Goal: Task Accomplishment & Management: Manage account settings

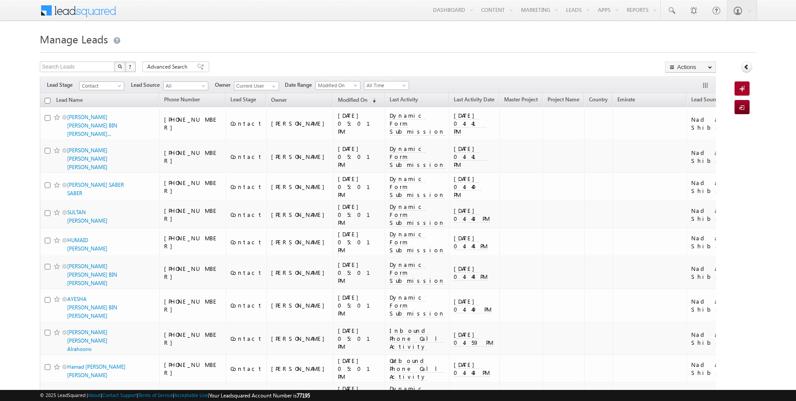
click at [47, 100] on input "checkbox" at bounding box center [48, 101] width 6 height 6
checkbox input "true"
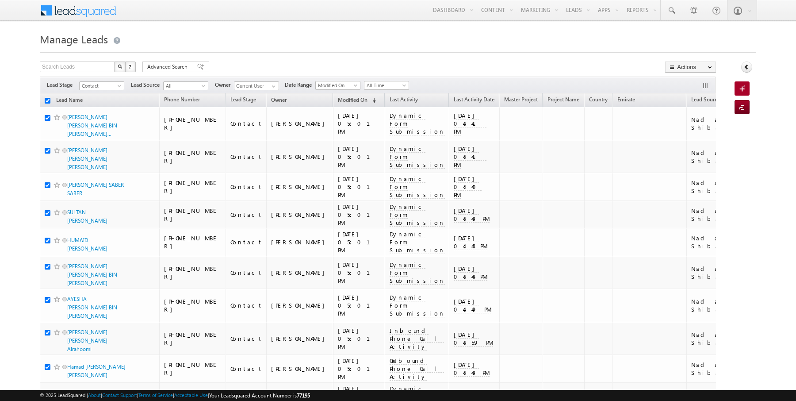
checkbox input "true"
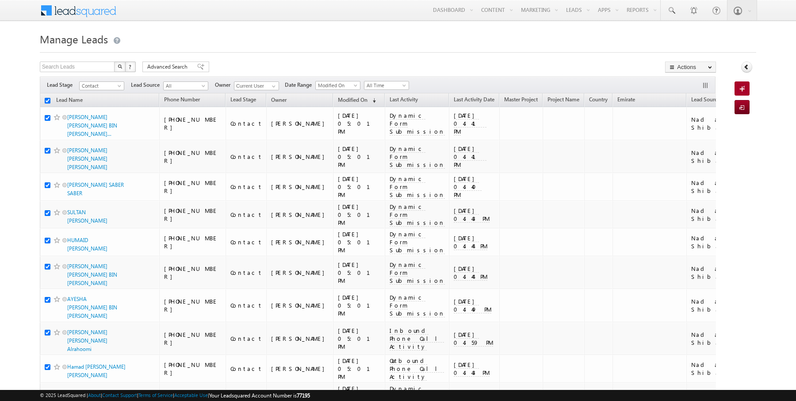
checkbox input "true"
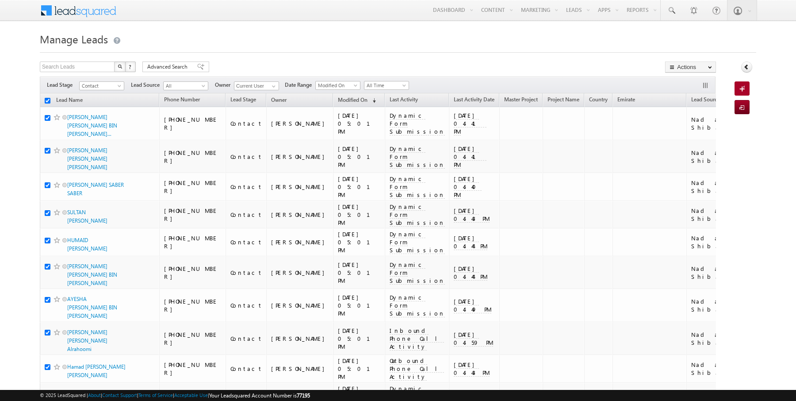
checkbox input "true"
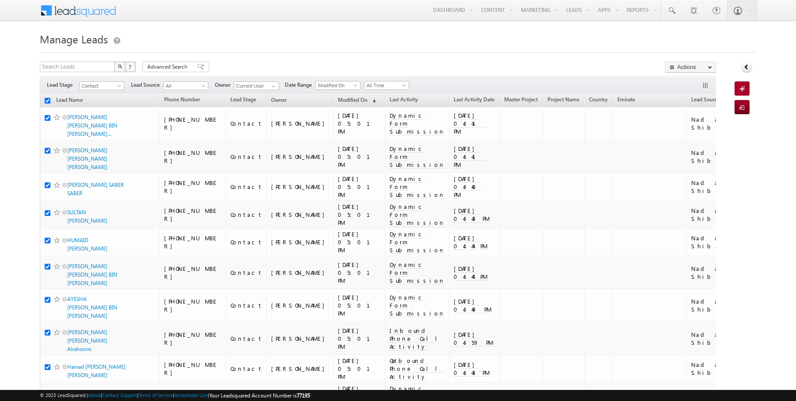
checkbox input "true"
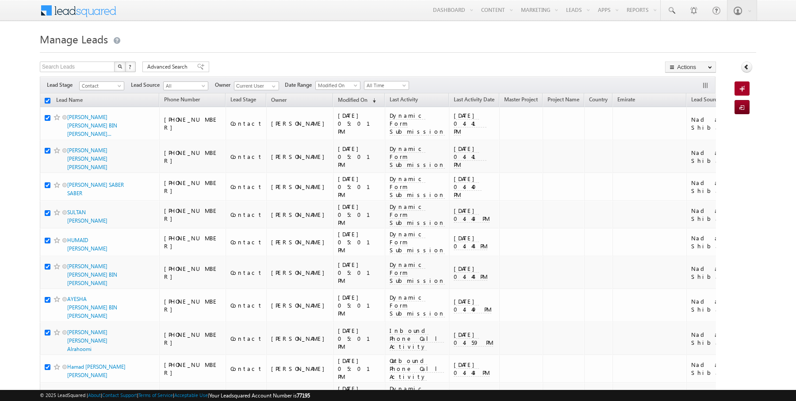
checkbox input "true"
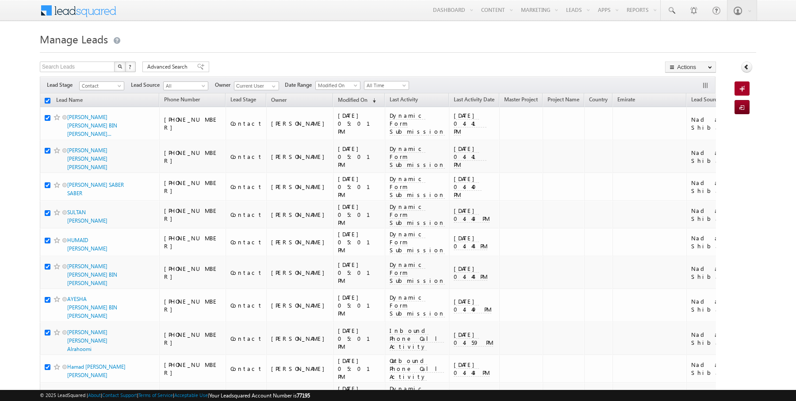
checkbox input "true"
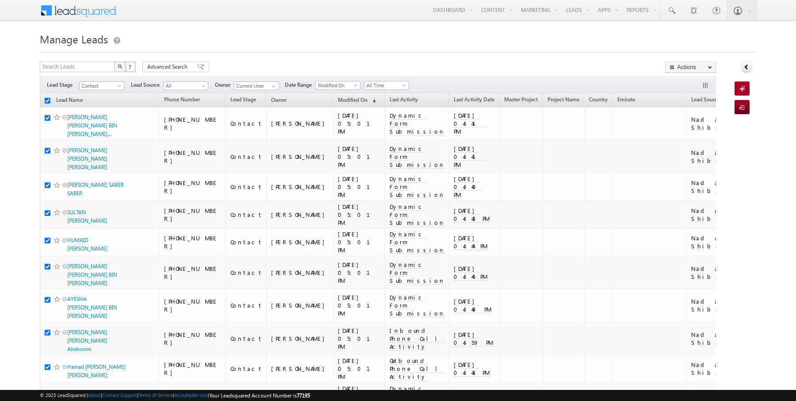
checkbox input "true"
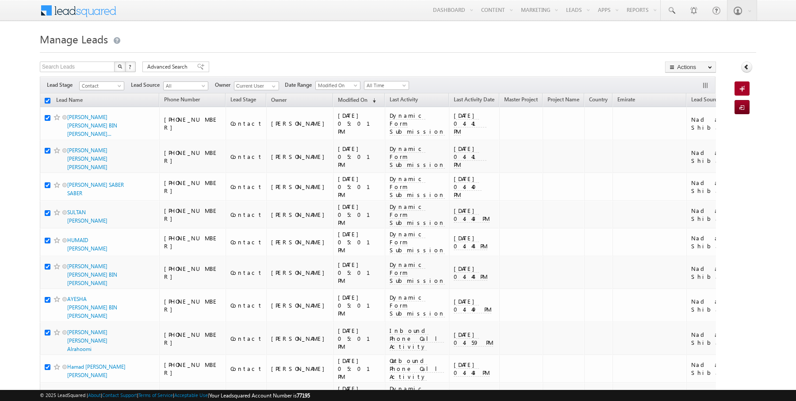
checkbox input "true"
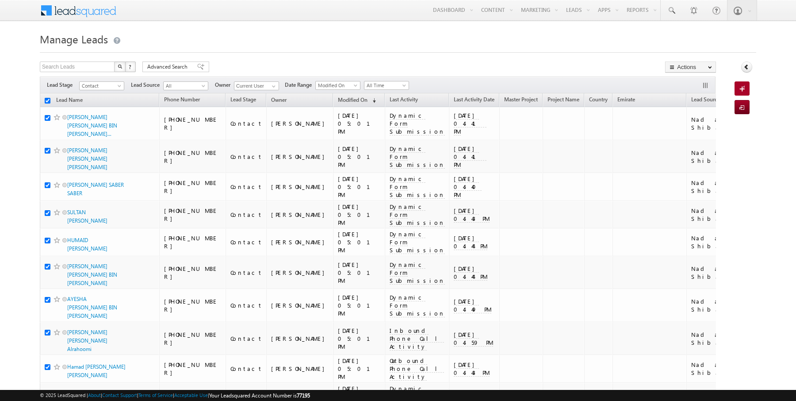
checkbox input "true"
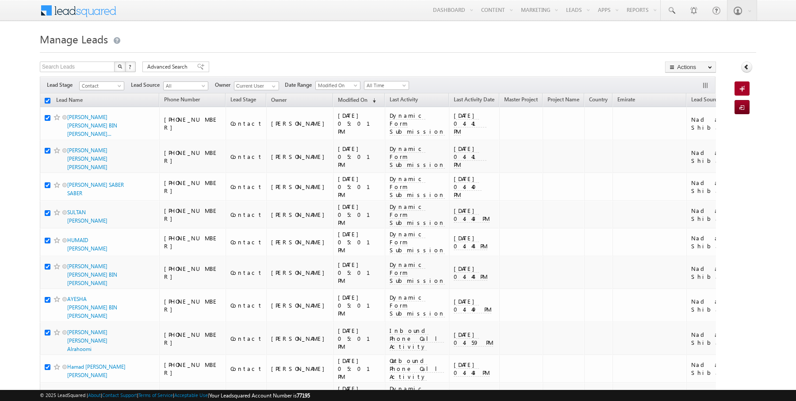
checkbox input "true"
click at [47, 100] on input "checkbox" at bounding box center [48, 101] width 6 height 6
checkbox input "false"
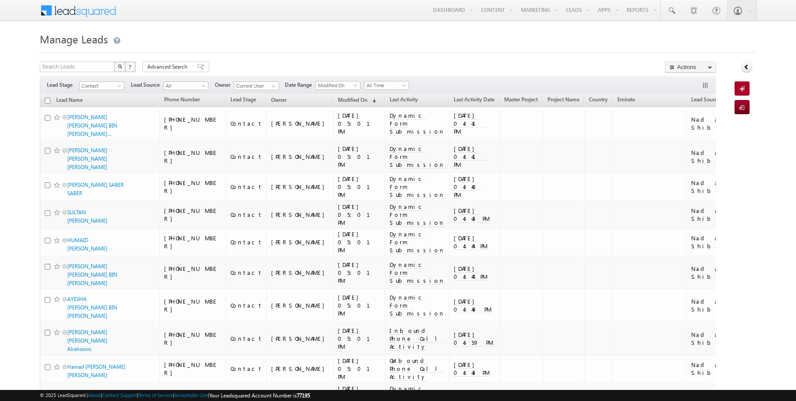
checkbox input "false"
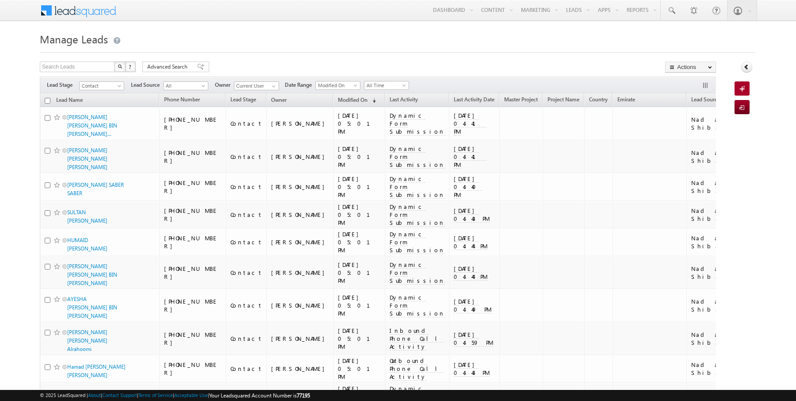
checkbox input "false"
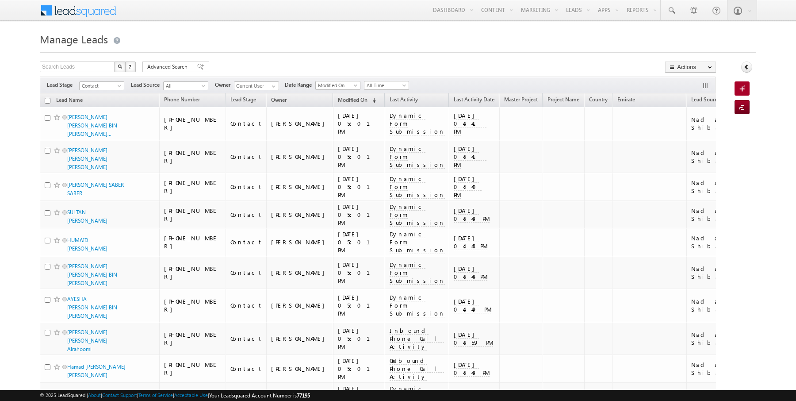
checkbox input "false"
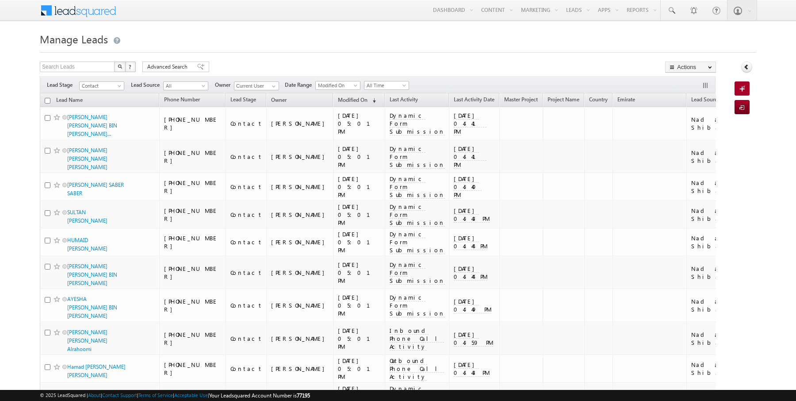
checkbox input "false"
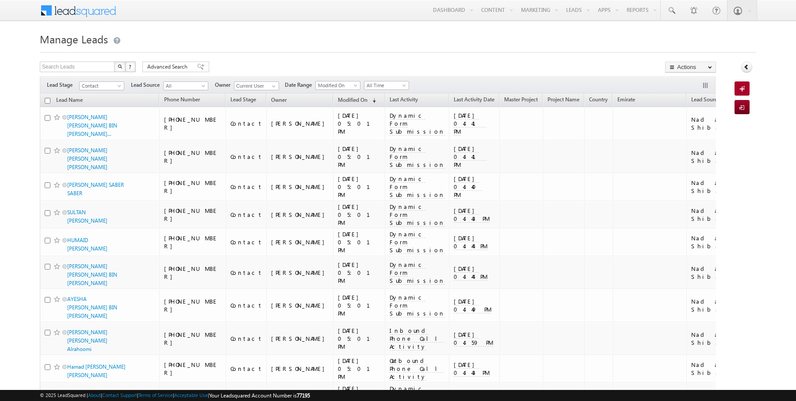
checkbox input "false"
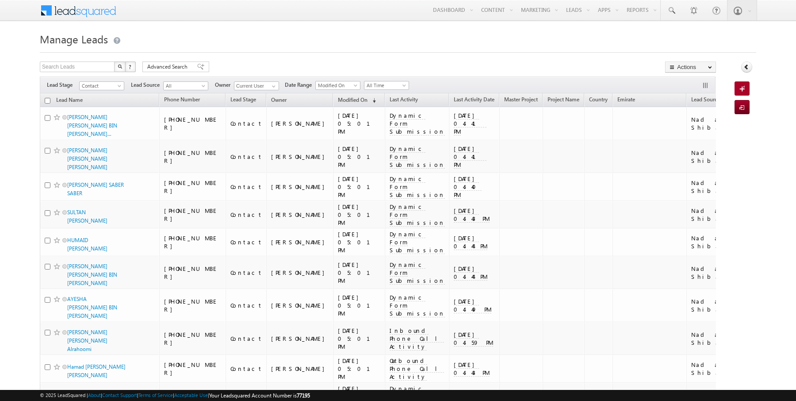
checkbox input "false"
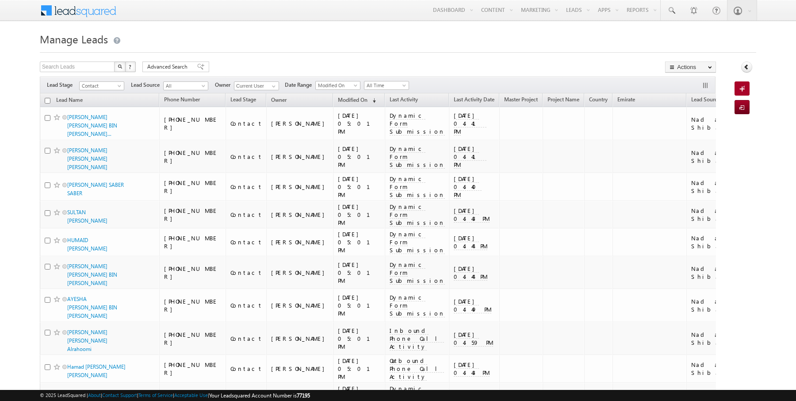
checkbox input "false"
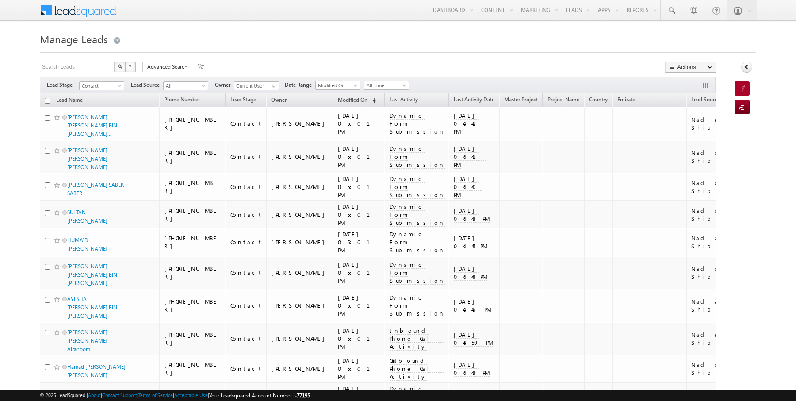
checkbox input "false"
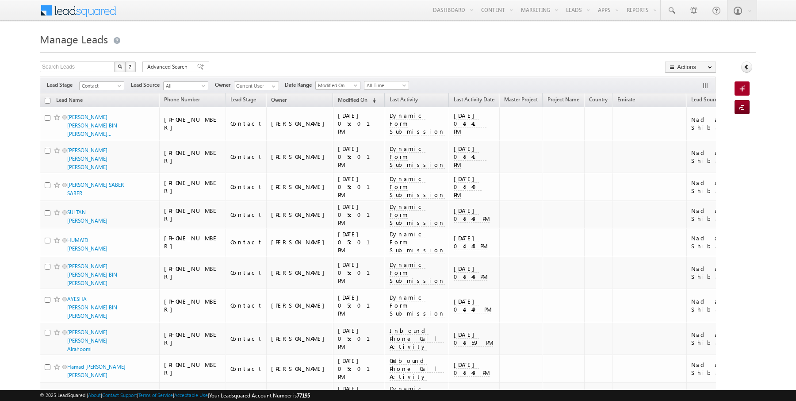
checkbox input "false"
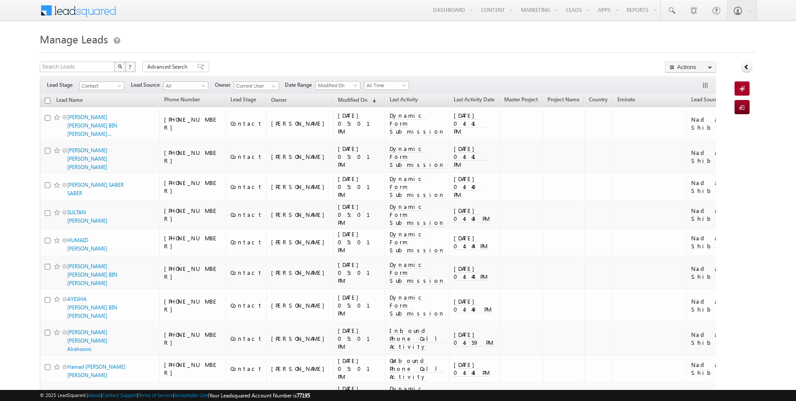
checkbox input "false"
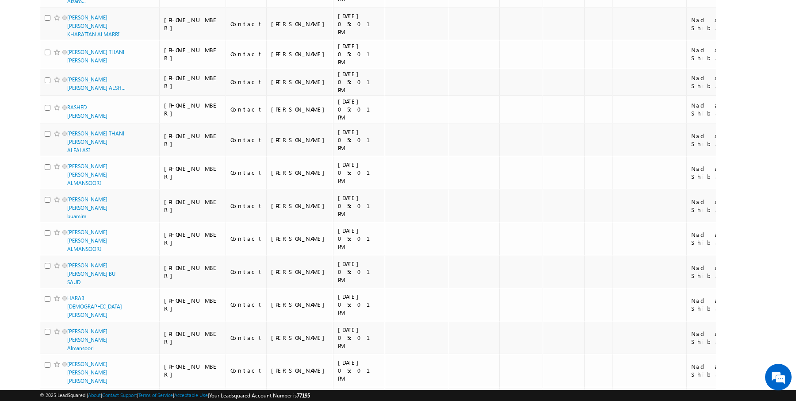
scroll to position [968, 0]
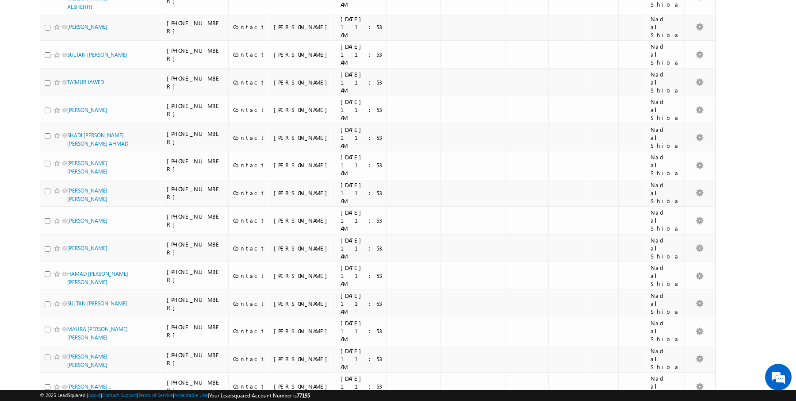
scroll to position [917, 0]
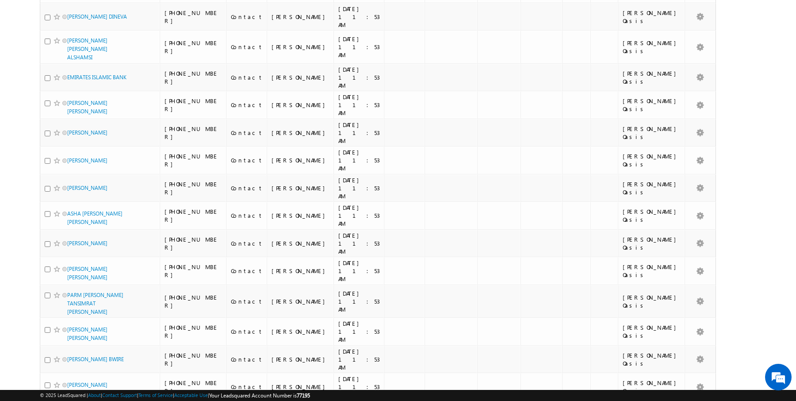
scroll to position [0, 0]
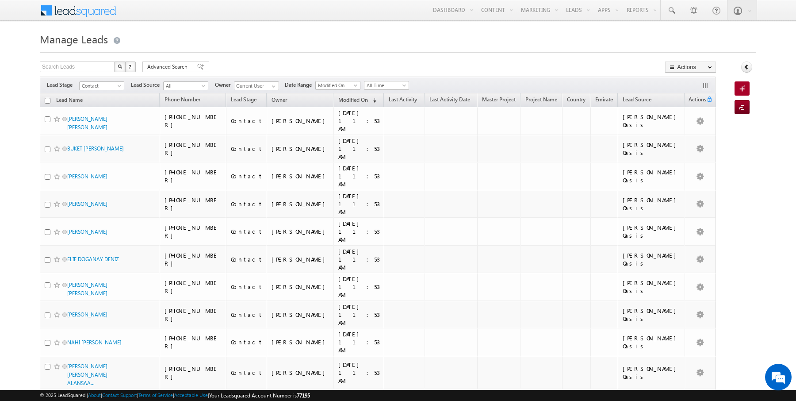
click at [48, 100] on input "checkbox" at bounding box center [48, 101] width 6 height 6
checkbox input "true"
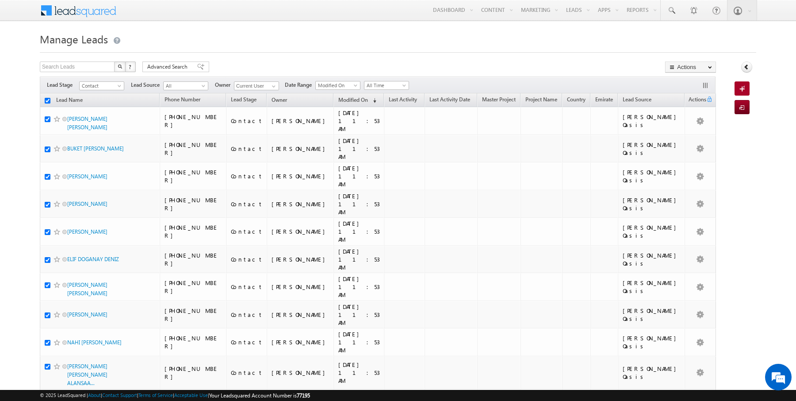
checkbox input "true"
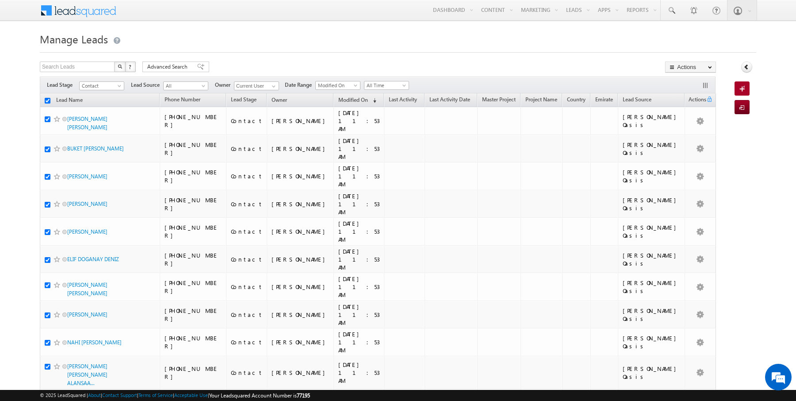
checkbox input "true"
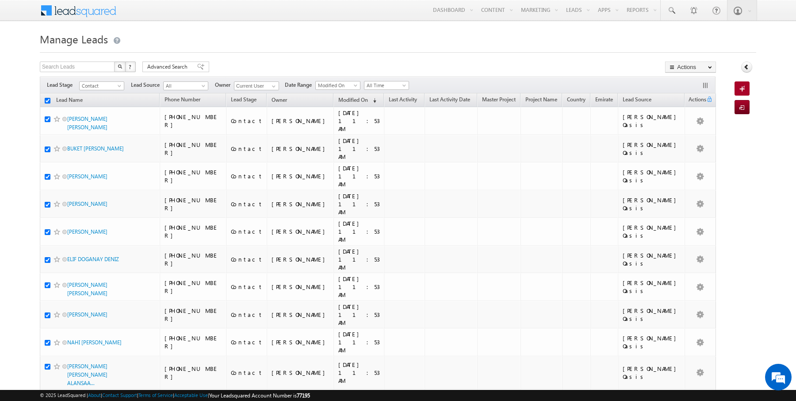
checkbox input "true"
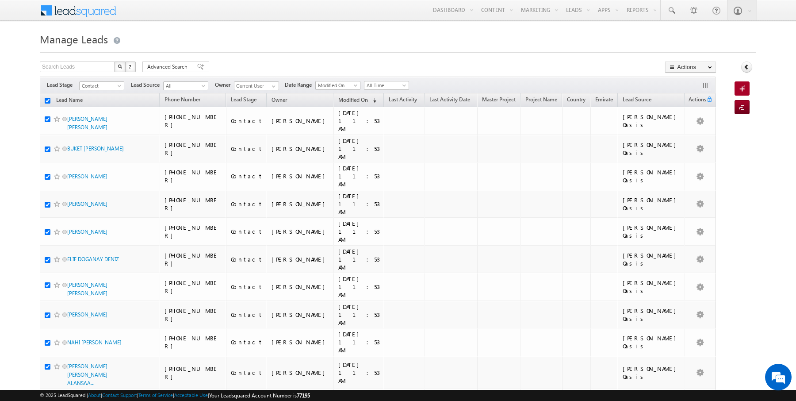
checkbox input "true"
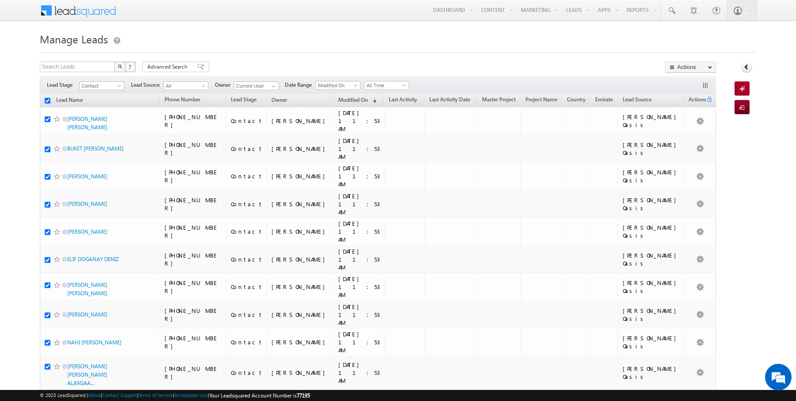
checkbox input "true"
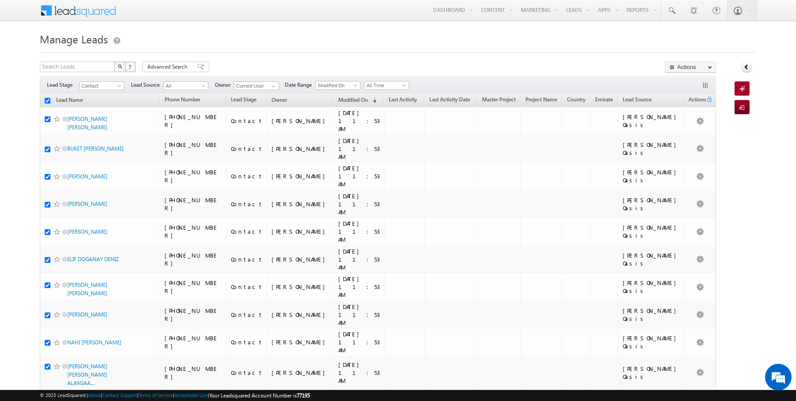
checkbox input "true"
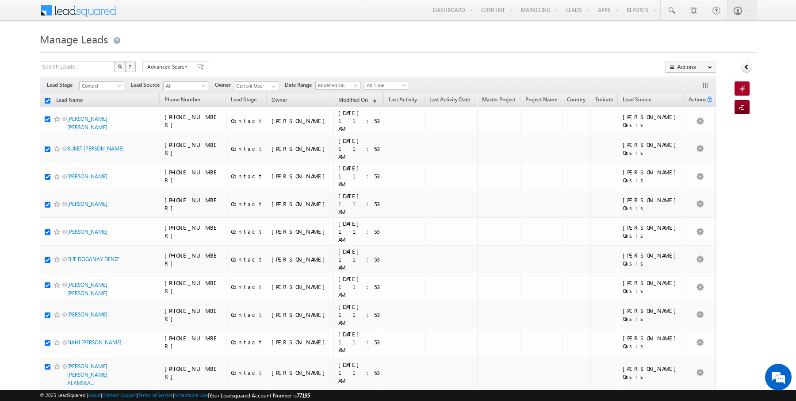
checkbox input "true"
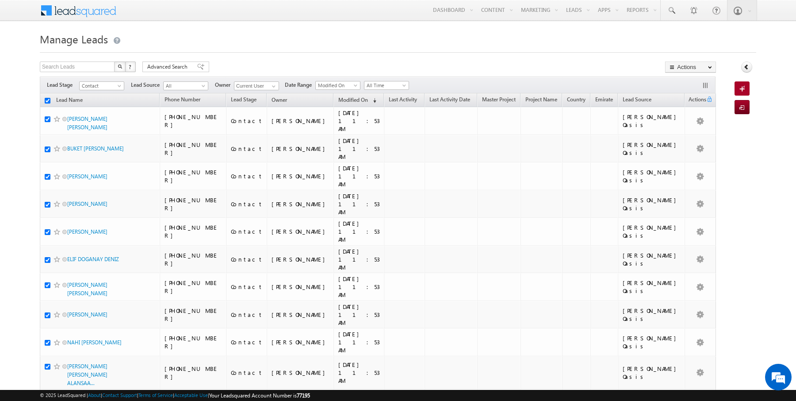
checkbox input "true"
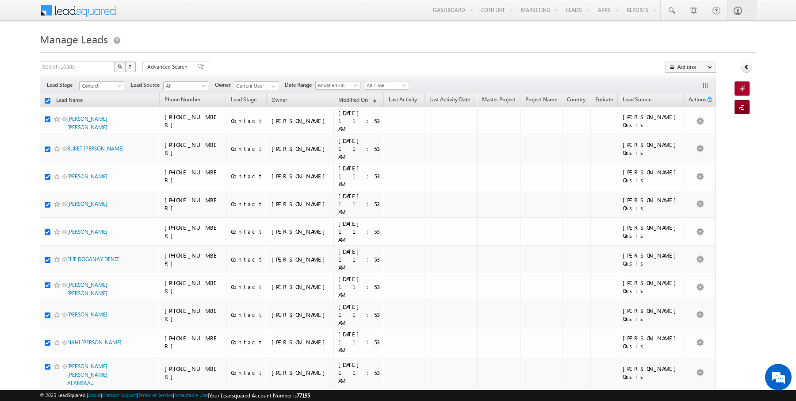
checkbox input "true"
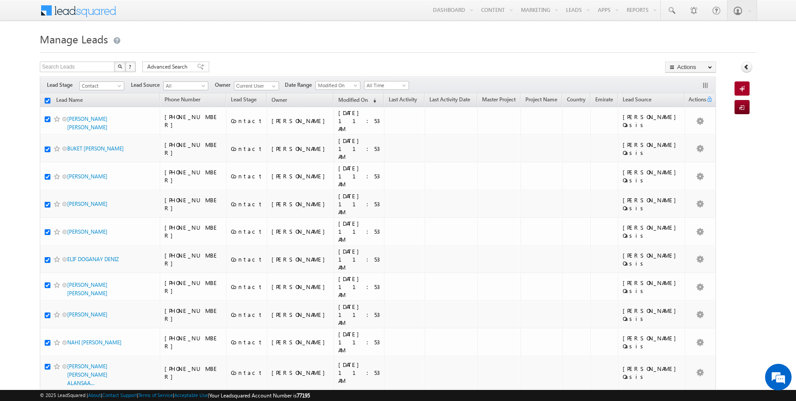
checkbox input "true"
click at [701, 140] on link "Change Owner" at bounding box center [691, 143] width 50 height 11
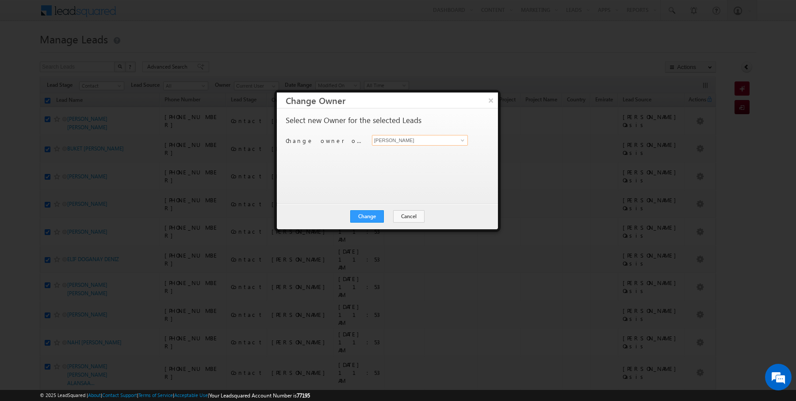
click at [418, 144] on input "[PERSON_NAME]" at bounding box center [420, 140] width 96 height 11
type input "AmanSingh Yadav"
click at [368, 209] on div "Change Cancel Close" at bounding box center [387, 216] width 221 height 26
click at [372, 211] on button "Change" at bounding box center [367, 216] width 34 height 12
click at [389, 220] on button "Close" at bounding box center [389, 216] width 28 height 12
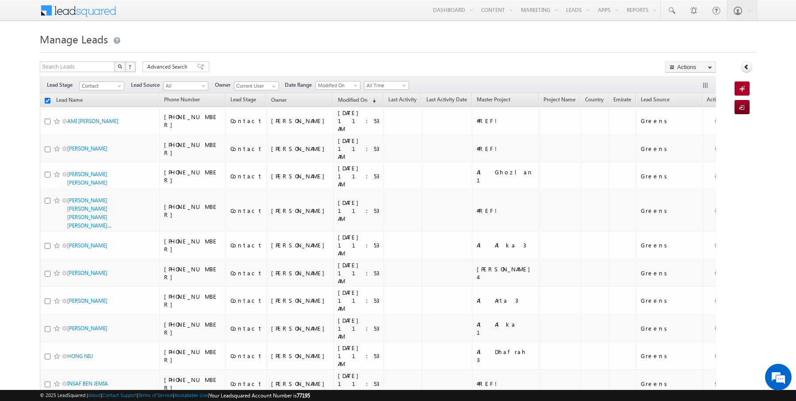
checkbox input "false"
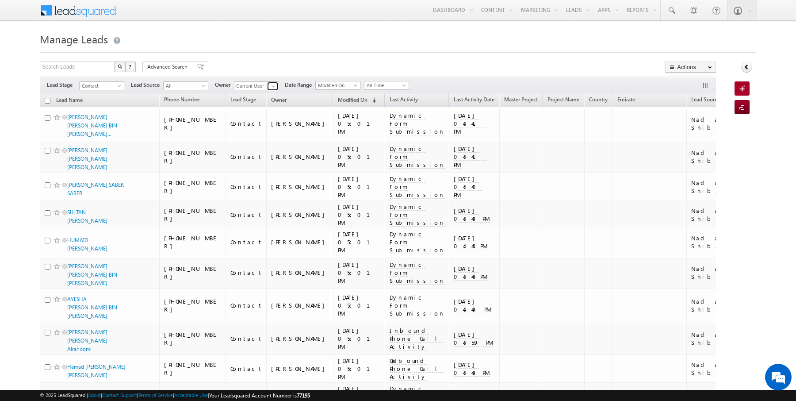
click at [273, 84] on span at bounding box center [273, 86] width 7 height 7
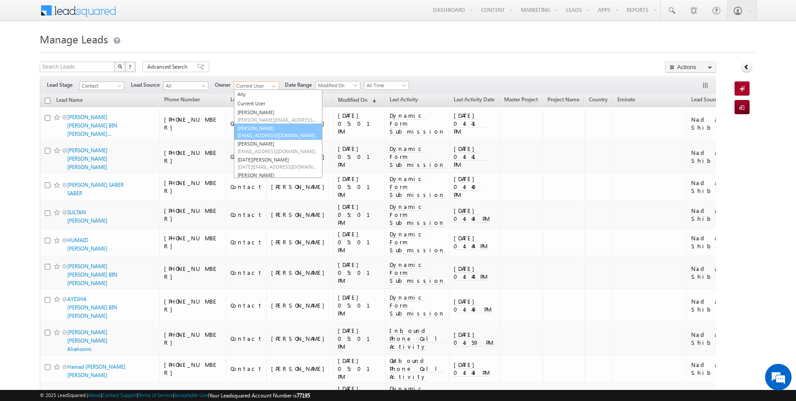
click at [252, 129] on link "Anuj Upadhyay anuj.upadhyay@indglobal.ae" at bounding box center [278, 131] width 88 height 17
type input "[PERSON_NAME]"
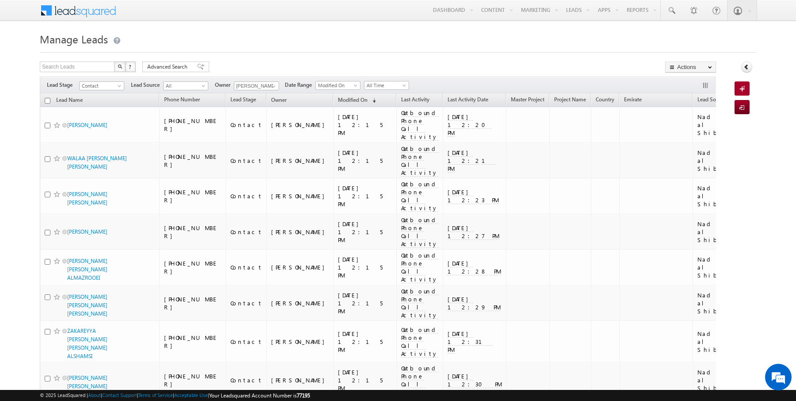
click at [311, 46] on h1 "Manage Leads" at bounding box center [398, 38] width 717 height 17
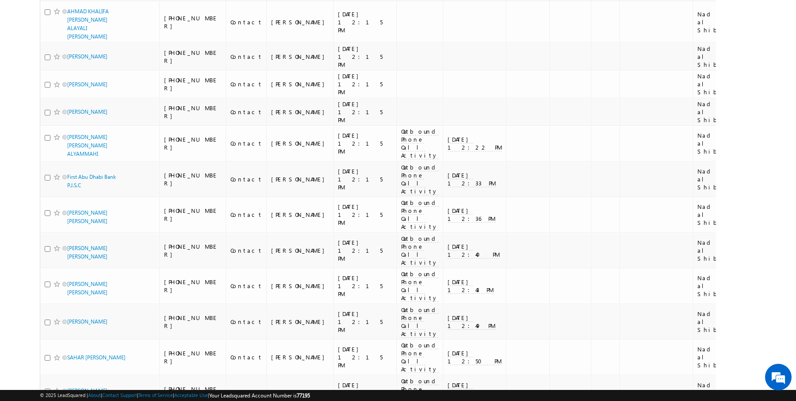
scroll to position [921, 0]
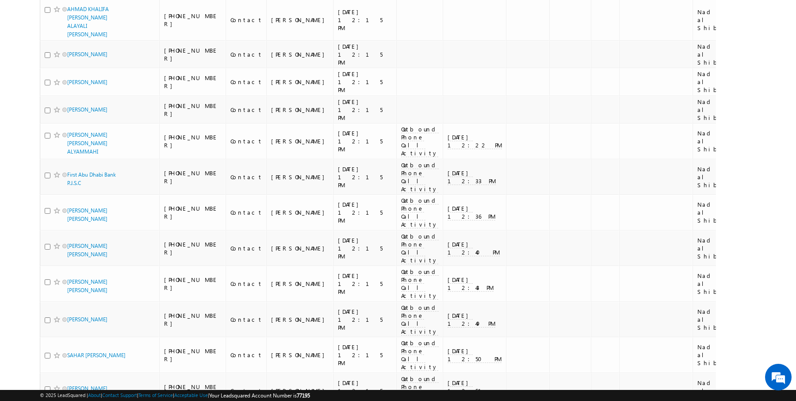
click at [66, 380] on li "100" at bounding box center [70, 384] width 21 height 9
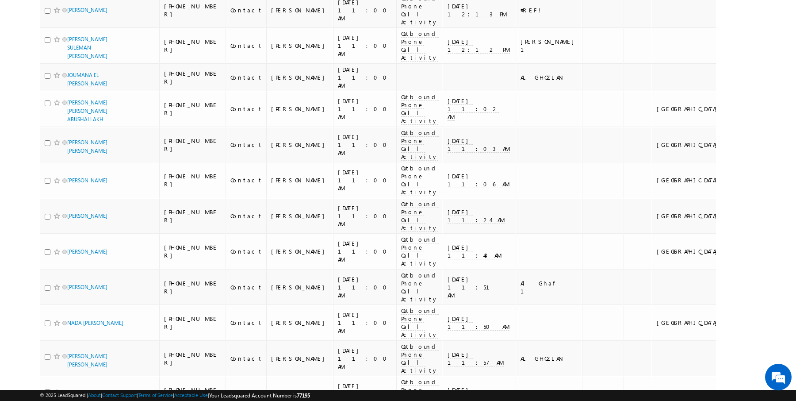
scroll to position [2836, 0]
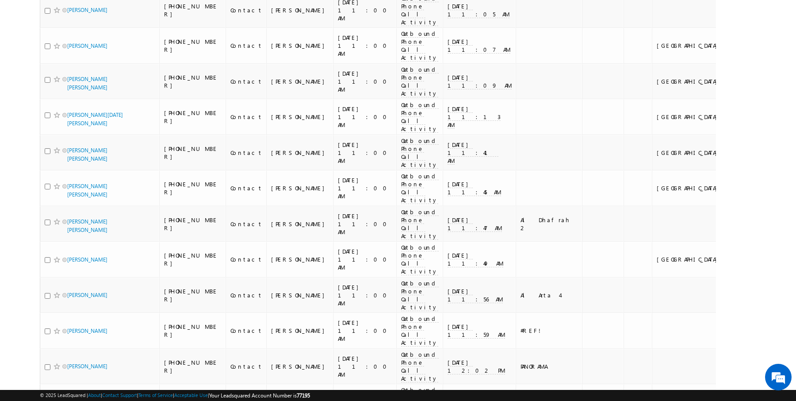
scroll to position [2180, 0]
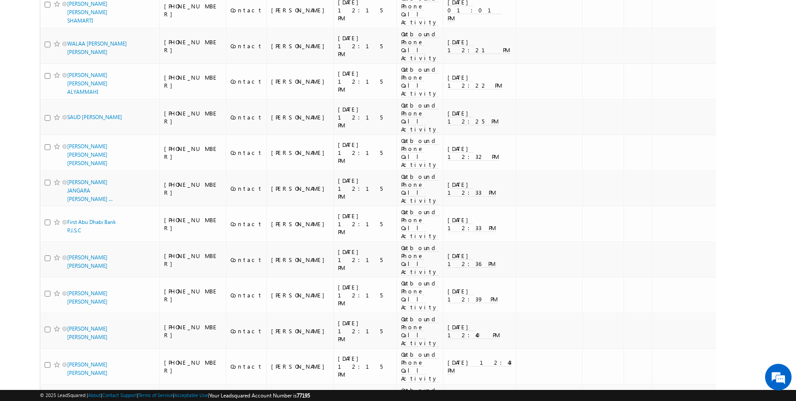
scroll to position [0, 0]
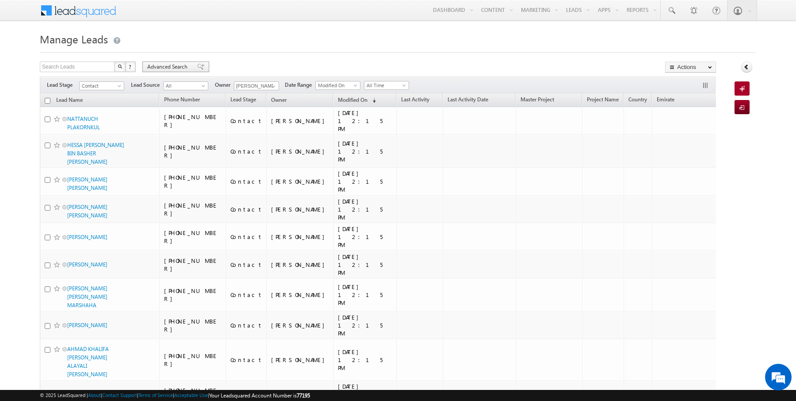
click at [160, 66] on span "Advanced Search" at bounding box center [168, 67] width 43 height 8
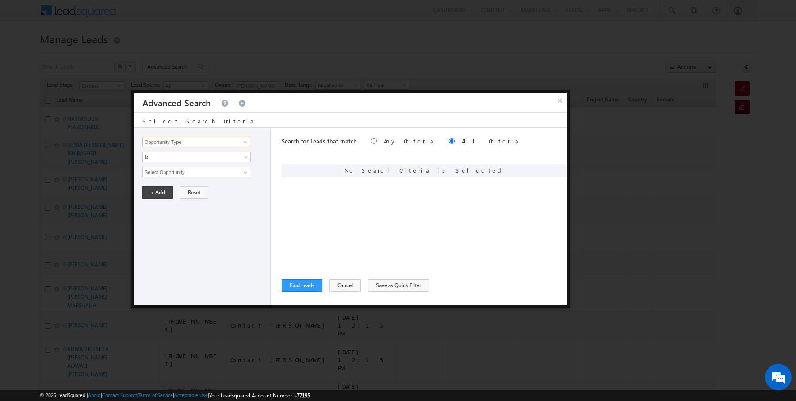
click at [178, 140] on input "Opportunity Type" at bounding box center [196, 142] width 109 height 11
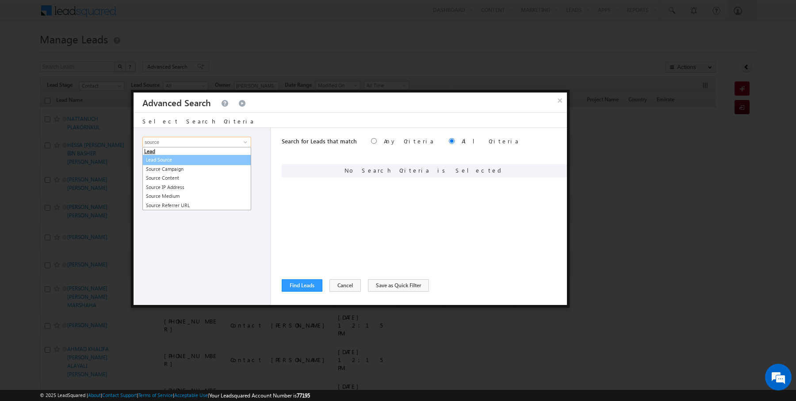
click at [184, 157] on link "Lead Source" at bounding box center [196, 160] width 109 height 10
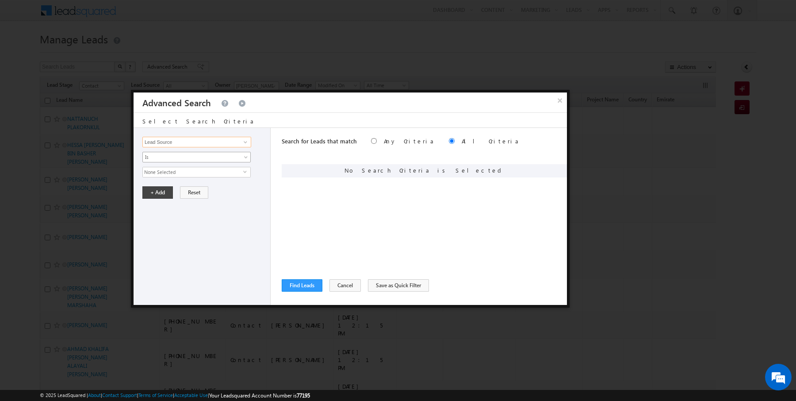
type input "Lead Source"
click at [158, 169] on span "None Selected" at bounding box center [193, 172] width 100 height 10
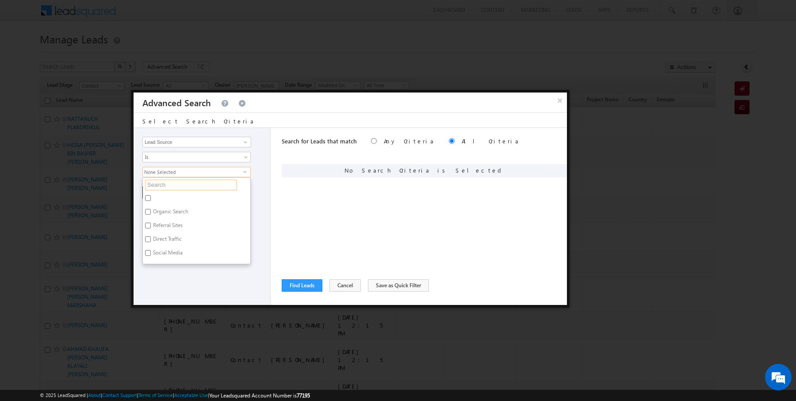
click at [158, 180] on input "text" at bounding box center [191, 185] width 92 height 11
type input "heaven"
click at [164, 196] on label "Seventh Heaven" at bounding box center [171, 199] width 57 height 14
click at [151, 196] on input "Seventh Heaven" at bounding box center [148, 198] width 6 height 6
checkbox input "true"
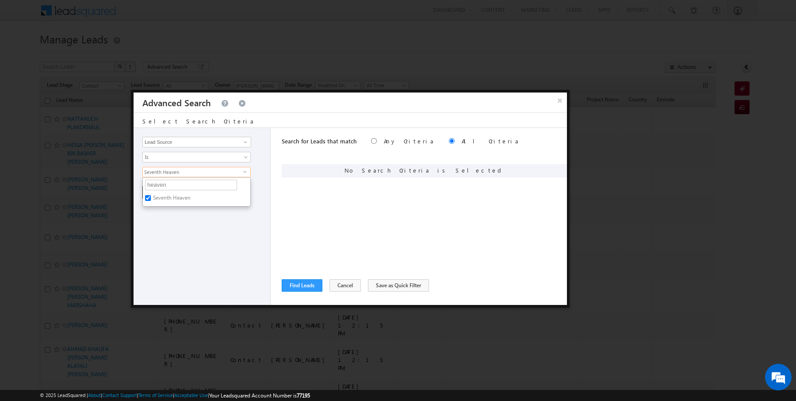
click at [164, 228] on div "Opportunity Type Lead Activity Task Sales Group Prospect Id Address 1 Address 2…" at bounding box center [202, 216] width 137 height 177
click at [161, 192] on button "+ Add" at bounding box center [157, 192] width 31 height 12
click at [291, 286] on button "Find Leads" at bounding box center [302, 285] width 41 height 12
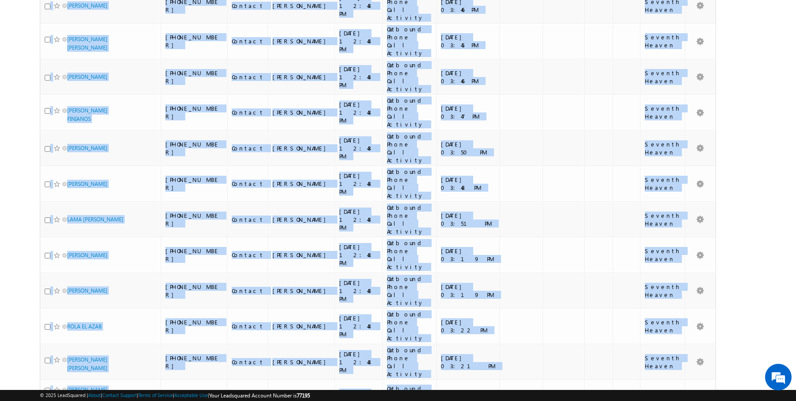
scroll to position [763, 0]
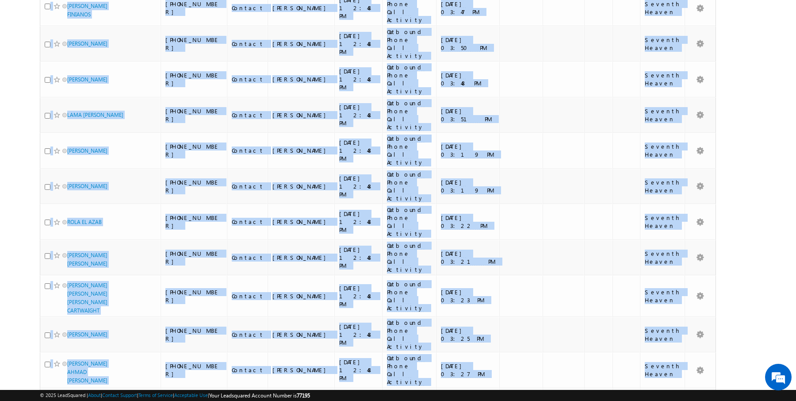
drag, startPoint x: 32, startPoint y: 104, endPoint x: 686, endPoint y: 333, distance: 692.3
click at [686, 333] on body "Menu Rajender Rautela rajen der.r autel a@ind globa l.ae obal." at bounding box center [398, 139] width 796 height 1805
copy div "Lead Name Phone Number Lead Stage Owner Modified On (sorted descending) Last Ac…"
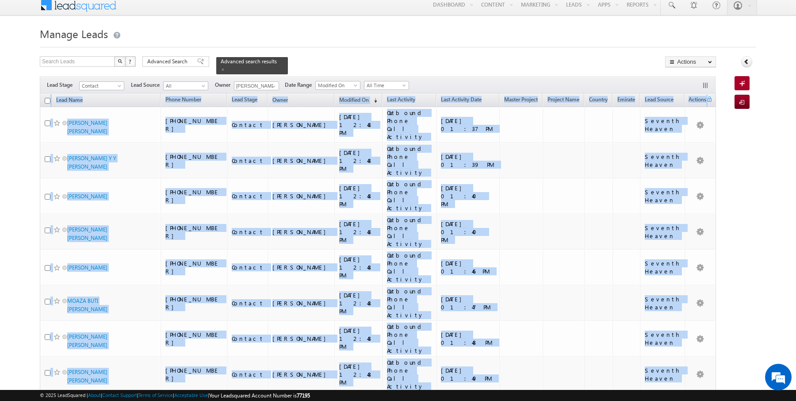
scroll to position [0, 0]
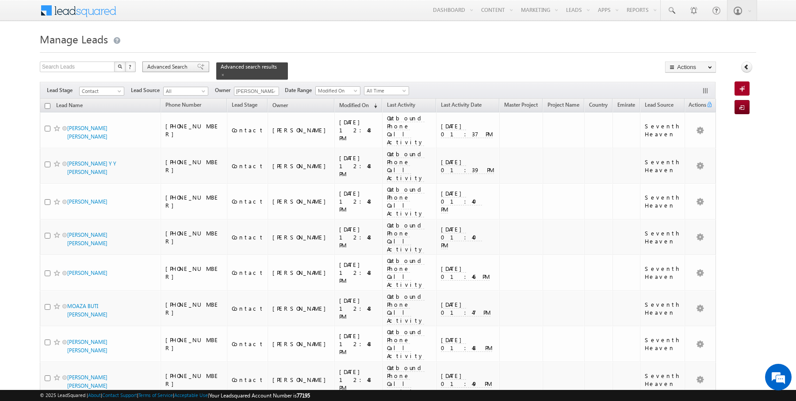
click at [180, 67] on span "Advanced Search" at bounding box center [168, 67] width 43 height 8
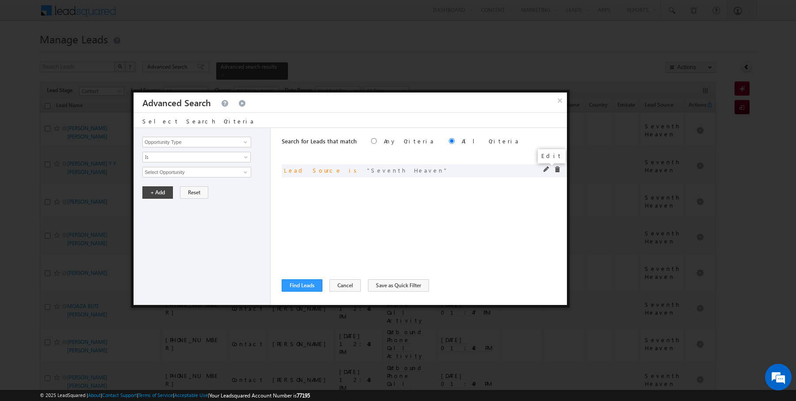
click at [548, 166] on span at bounding box center [547, 169] width 6 height 6
click at [208, 167] on span "Seventh Heaven" at bounding box center [193, 172] width 100 height 10
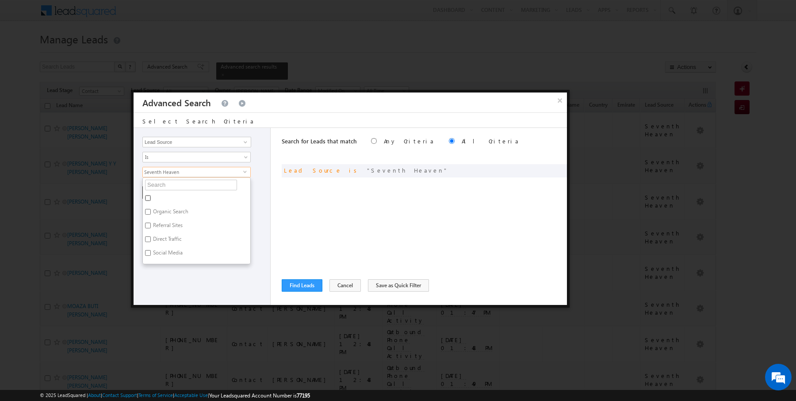
click at [146, 195] on input "checkbox" at bounding box center [148, 198] width 6 height 6
checkbox input "false"
click at [162, 185] on input "text" at bounding box center [191, 185] width 92 height 11
type input "hill"
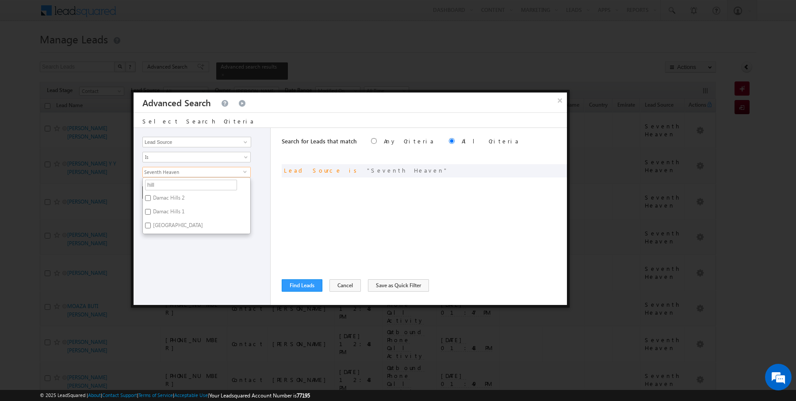
click at [155, 224] on label "DUBAI HILLS" at bounding box center [177, 227] width 69 height 14
click at [151, 224] on input "DUBAI HILLS" at bounding box center [148, 225] width 6 height 6
checkbox input "true"
click at [161, 181] on input "hill" at bounding box center [191, 185] width 92 height 11
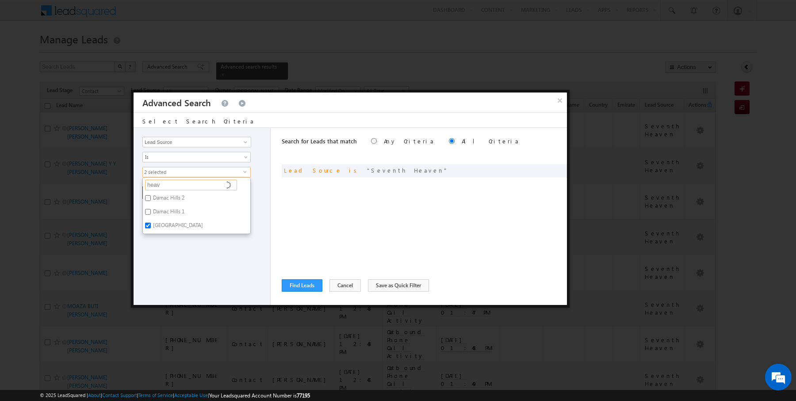
type input "heave"
click at [151, 196] on label "Seventh Heaven" at bounding box center [171, 199] width 57 height 14
click at [151, 196] on input "Seventh Heaven" at bounding box center [148, 198] width 6 height 6
checkbox input "false"
click at [151, 217] on div "Opportunity Type Lead Activity Task Sales Group Prospect Id Address 1 Address 2…" at bounding box center [202, 216] width 137 height 177
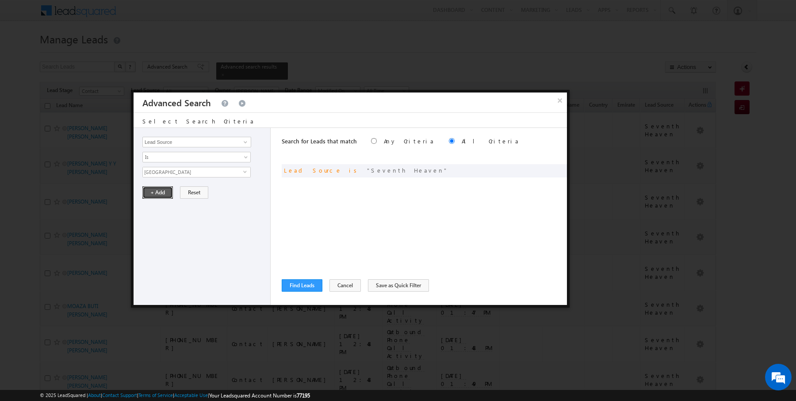
click at [151, 192] on button "+ Add" at bounding box center [157, 192] width 31 height 12
click at [292, 287] on button "Find Leads" at bounding box center [302, 285] width 41 height 12
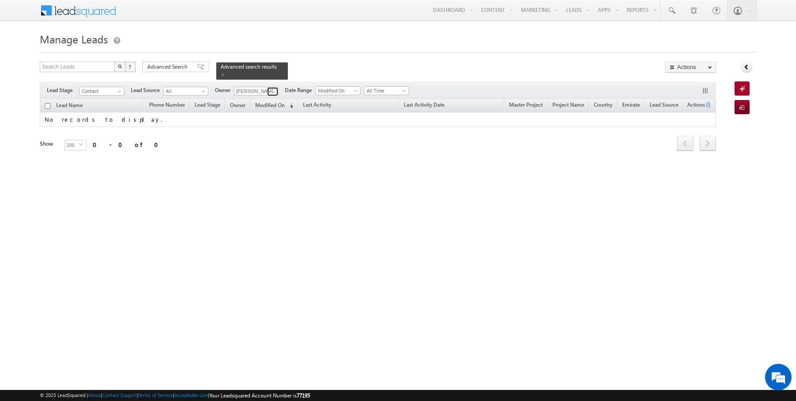
click at [273, 92] on span at bounding box center [273, 91] width 7 height 7
click at [270, 92] on span at bounding box center [273, 91] width 7 height 7
click at [312, 61] on form "Manage Leads Search Leads X ? 0 results found Advanced Search Advanced Search" at bounding box center [398, 103] width 717 height 146
click at [271, 92] on span at bounding box center [273, 91] width 7 height 7
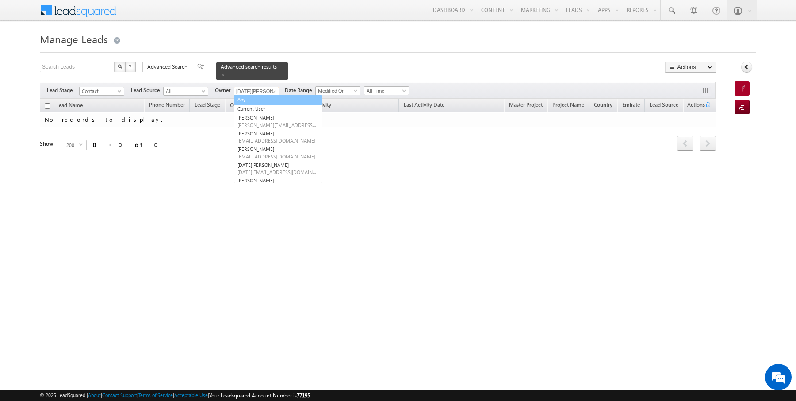
click at [251, 99] on link "Any" at bounding box center [278, 100] width 88 height 10
type input "Any"
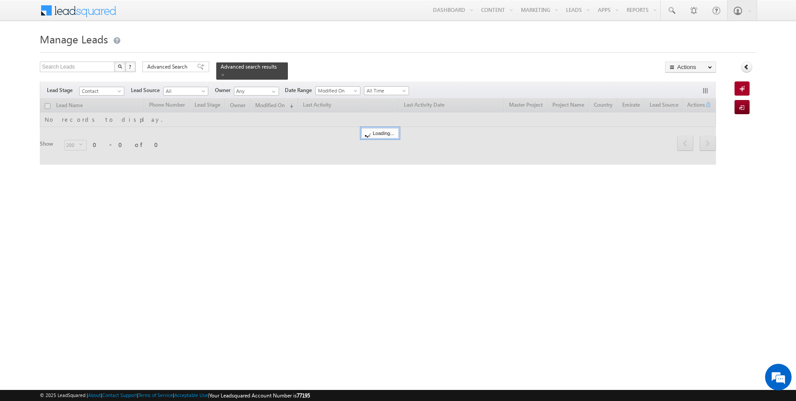
click at [328, 52] on div at bounding box center [398, 50] width 717 height 6
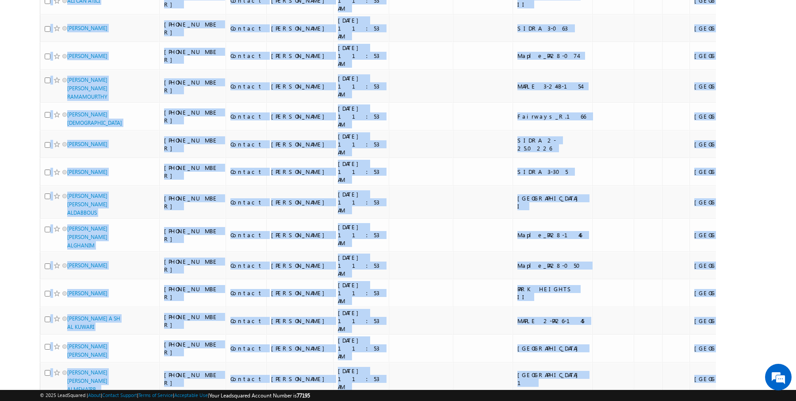
scroll to position [2062, 0]
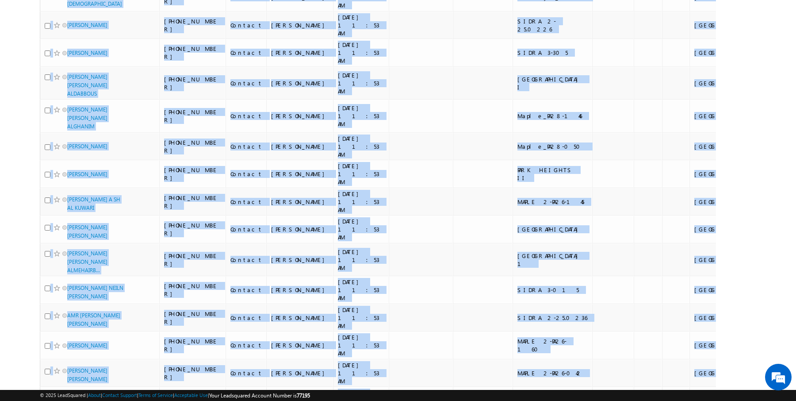
drag, startPoint x: 36, startPoint y: 107, endPoint x: 652, endPoint y: 334, distance: 656.3
copy div "Lead Name Phone Number Lead Stage Owner Modified On (sorted descending) Last Ac…"
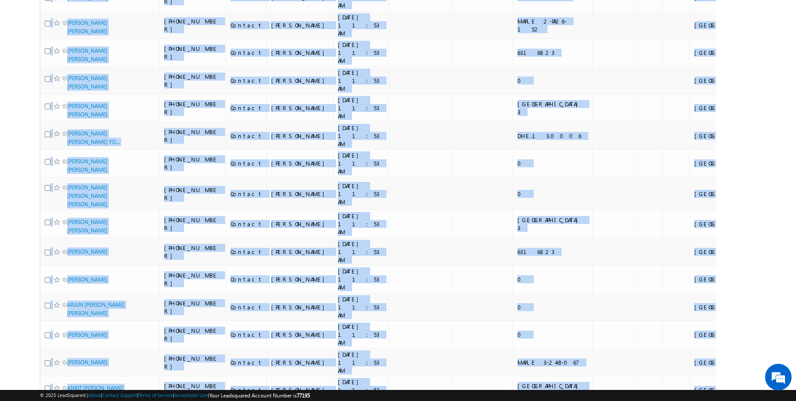
scroll to position [776, 0]
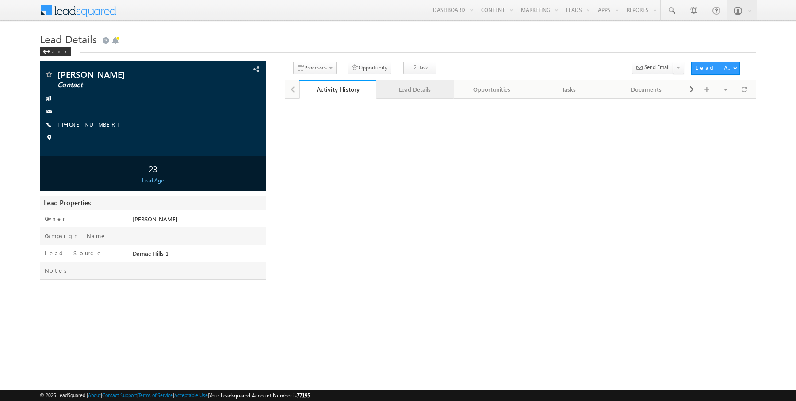
click at [409, 92] on div "Lead Details" at bounding box center [414, 89] width 62 height 11
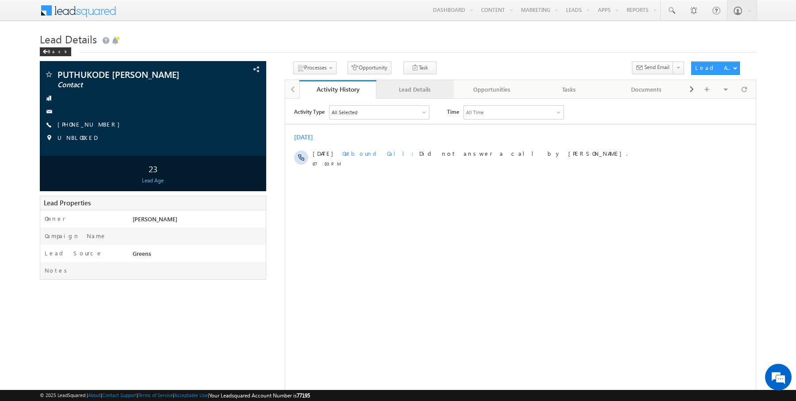
click at [411, 86] on div "Lead Details" at bounding box center [414, 89] width 62 height 11
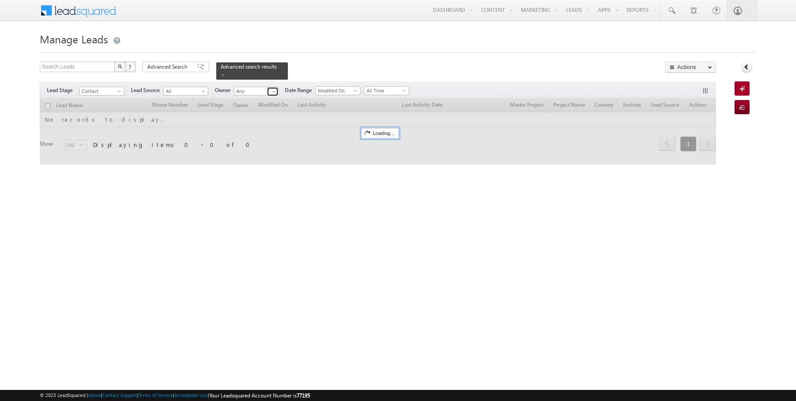
click at [272, 88] on span at bounding box center [273, 91] width 7 height 7
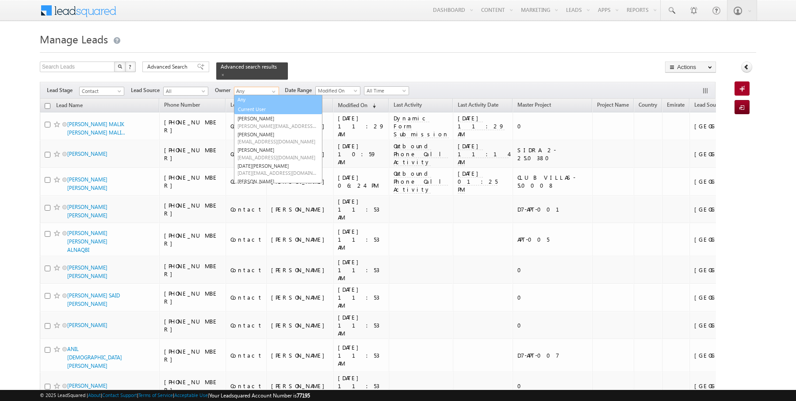
click at [252, 108] on link "Current User" at bounding box center [278, 109] width 88 height 10
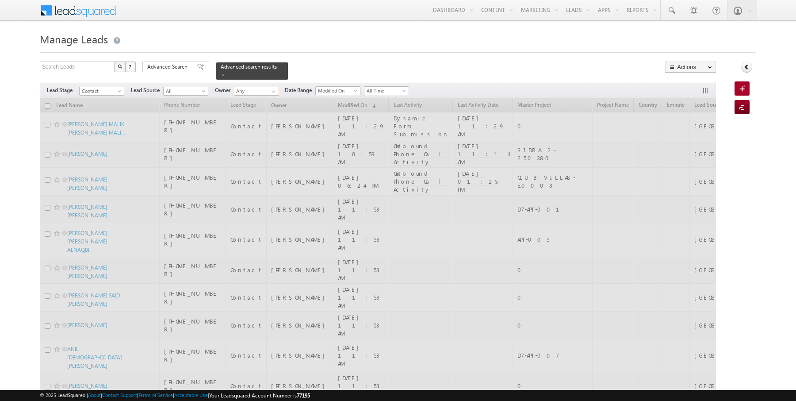
type input "Current User"
click at [221, 73] on span at bounding box center [223, 75] width 4 height 4
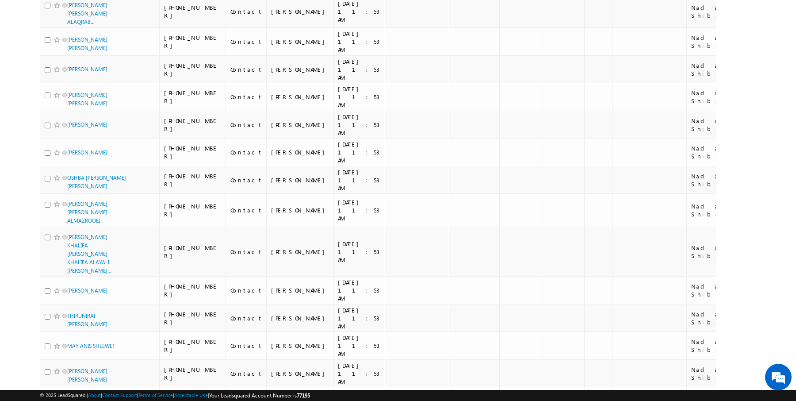
scroll to position [4374, 0]
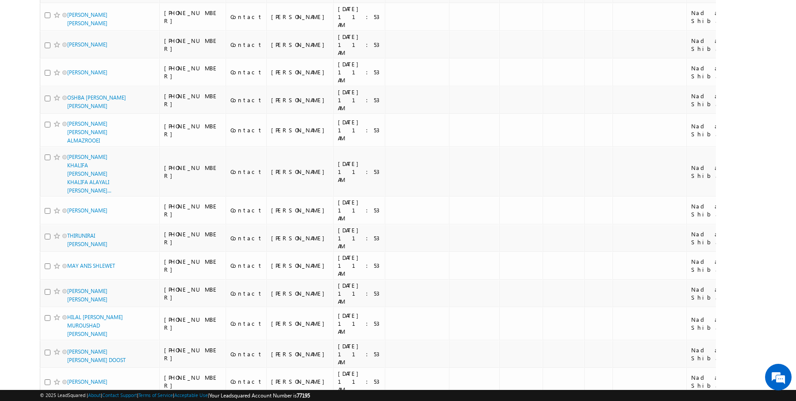
click at [69, 375] on li "50" at bounding box center [70, 375] width 21 height 9
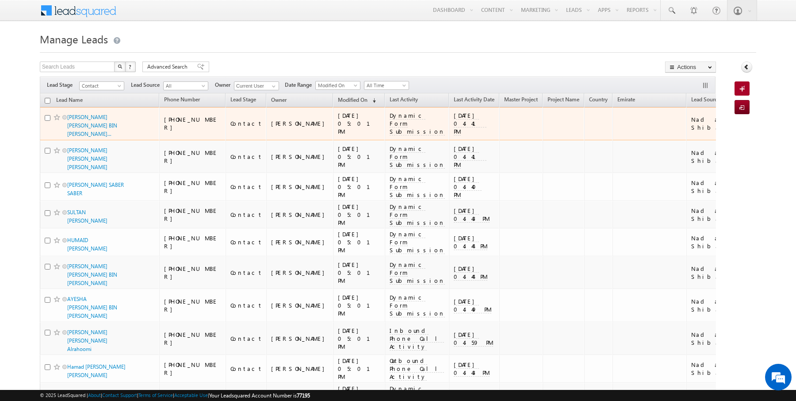
scroll to position [968, 0]
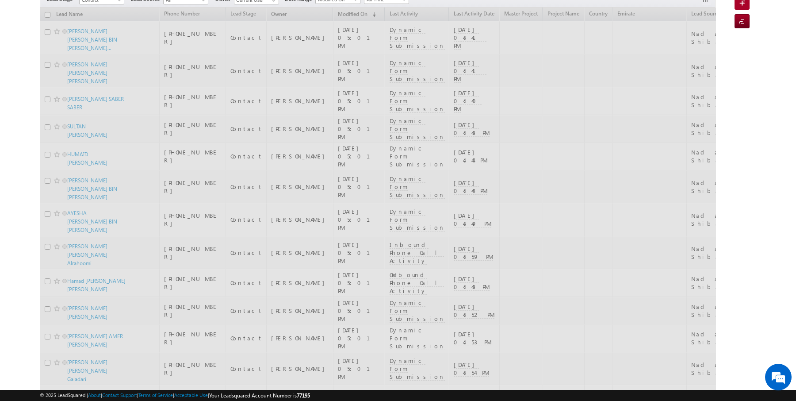
scroll to position [0, 0]
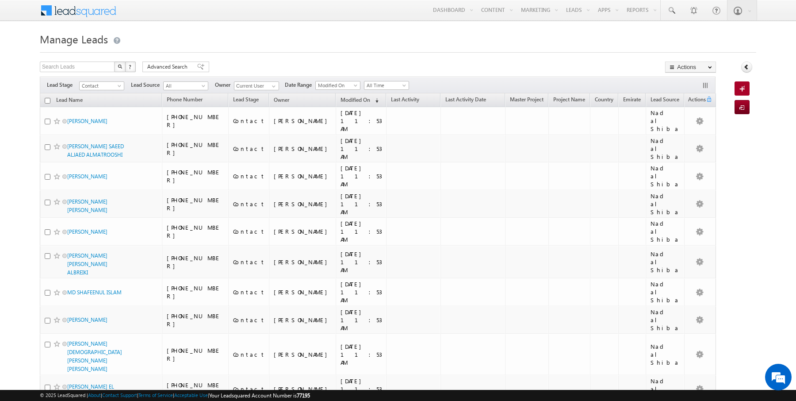
click at [48, 99] on input "checkbox" at bounding box center [48, 101] width 6 height 6
checkbox input "true"
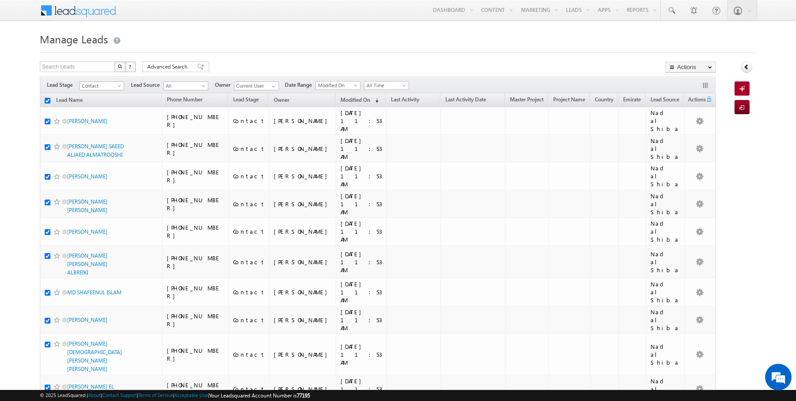
checkbox input "true"
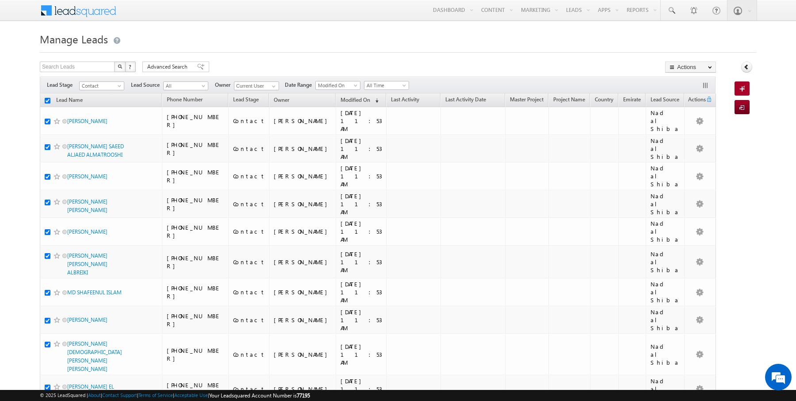
checkbox input "true"
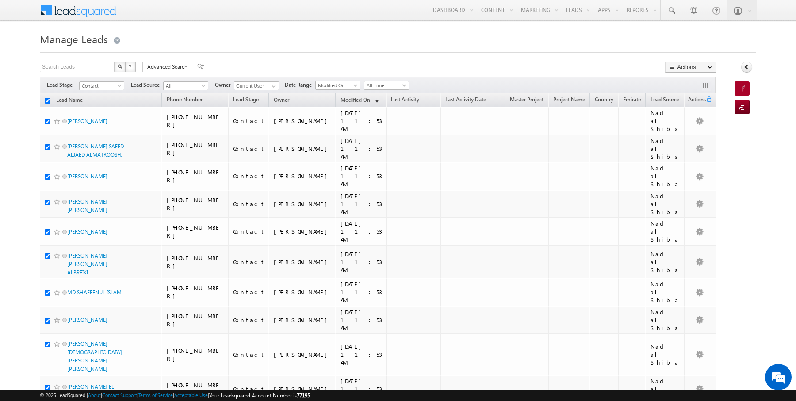
checkbox input "true"
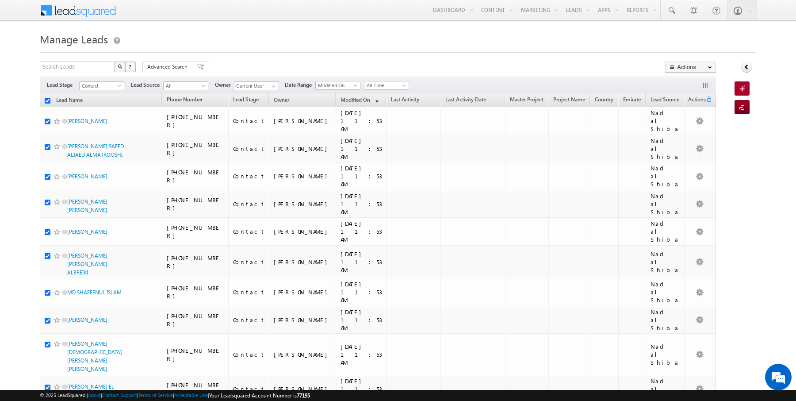
checkbox input "true"
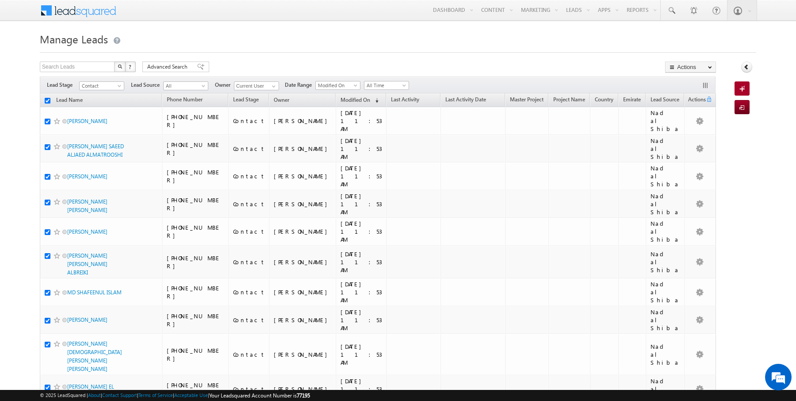
checkbox input "true"
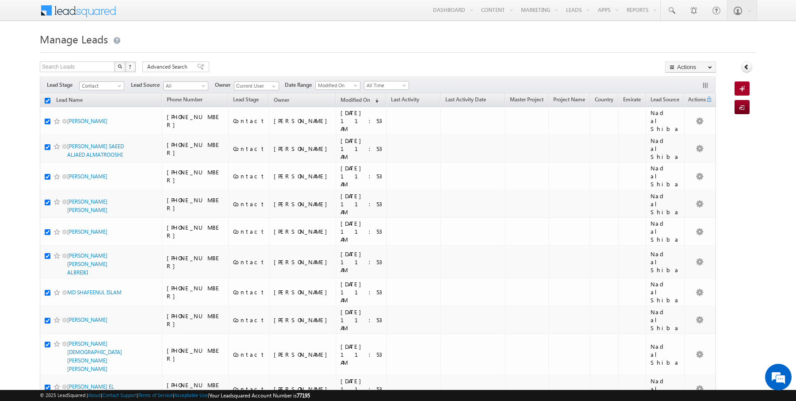
checkbox input "true"
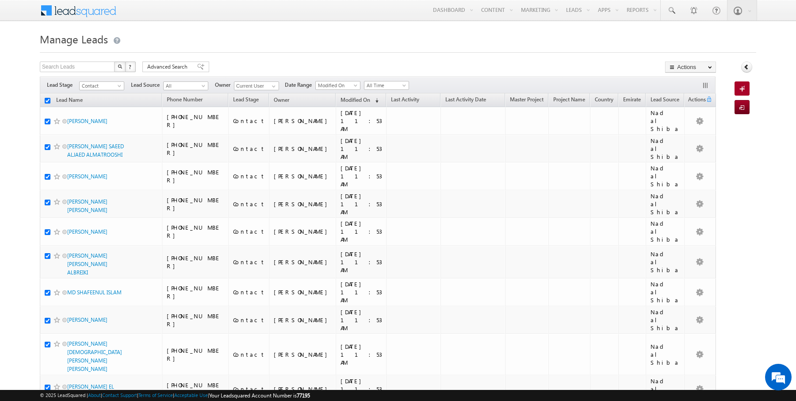
checkbox input "true"
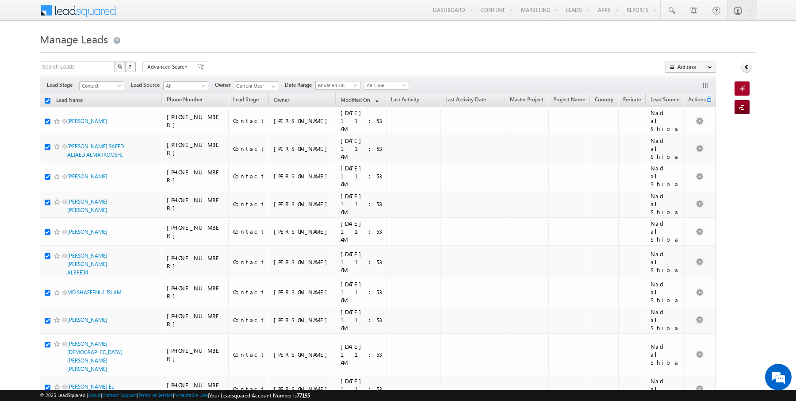
checkbox input "true"
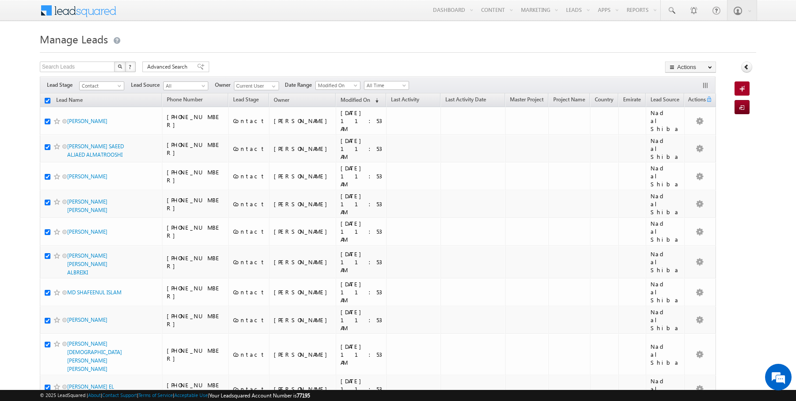
checkbox input "true"
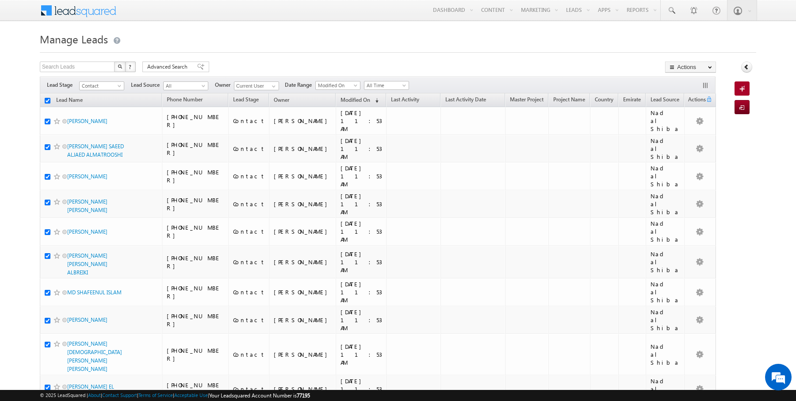
checkbox input "true"
click at [692, 143] on link "Change Owner" at bounding box center [691, 143] width 50 height 11
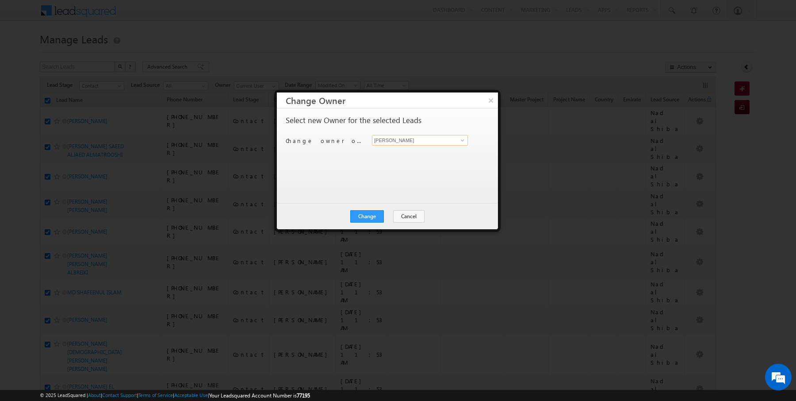
click at [448, 138] on input "[PERSON_NAME]" at bounding box center [420, 140] width 96 height 11
type input "Anuj Upadhyay"
click at [373, 220] on button "Change" at bounding box center [367, 216] width 34 height 12
click at [390, 218] on button "Close" at bounding box center [389, 216] width 28 height 12
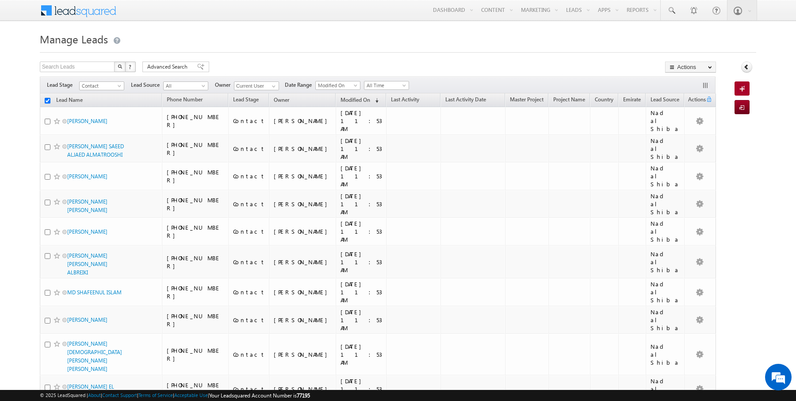
checkbox input "false"
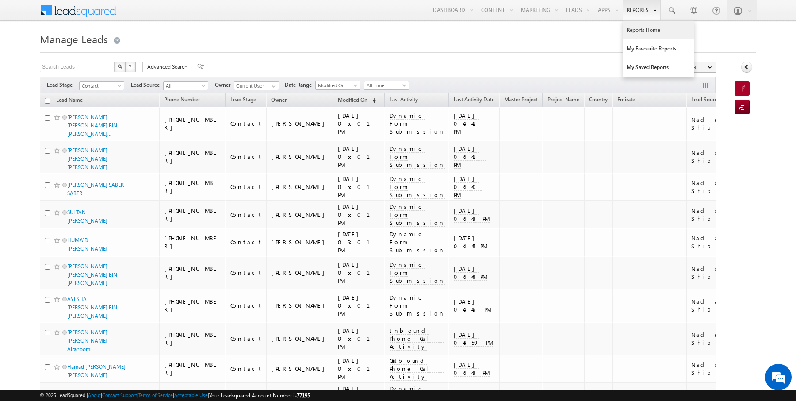
click at [639, 33] on link "Reports Home" at bounding box center [658, 30] width 71 height 19
